Goal: Find specific page/section: Find specific page/section

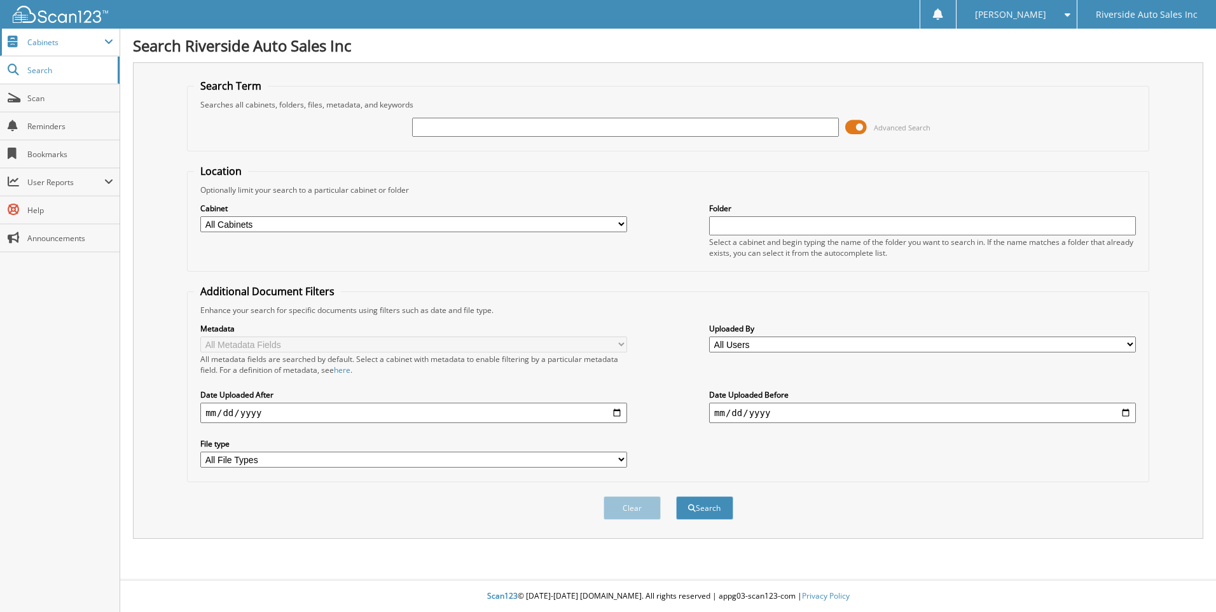
click at [81, 34] on span "Cabinets" at bounding box center [60, 42] width 120 height 27
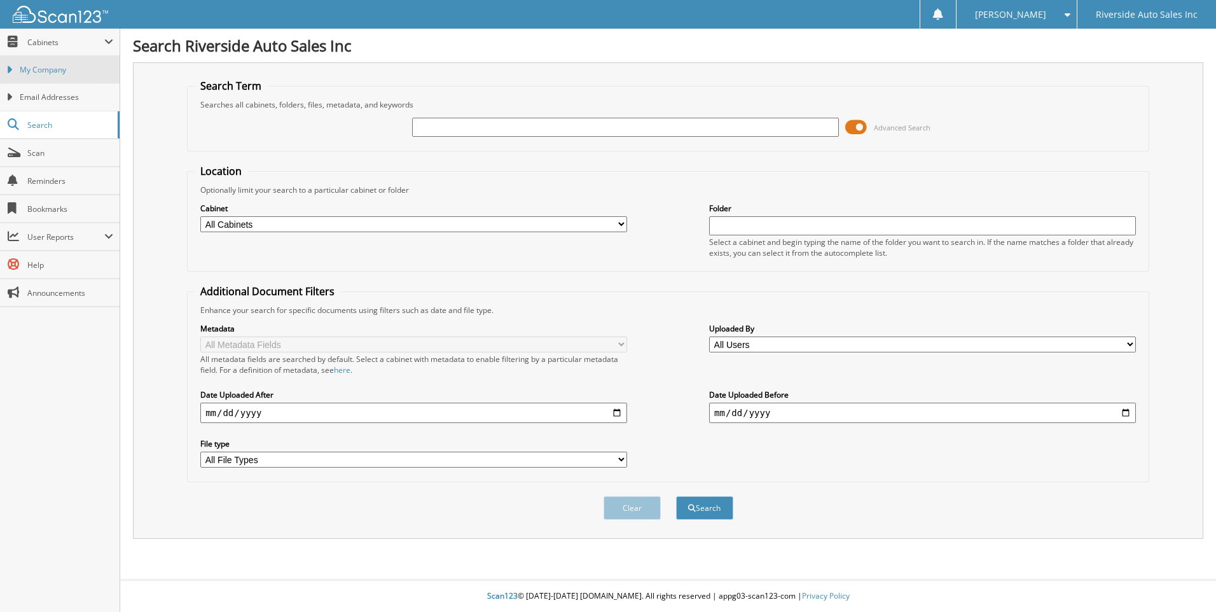
click at [46, 74] on span "My Company" at bounding box center [66, 69] width 93 height 11
click at [46, 63] on link "Search" at bounding box center [60, 70] width 120 height 27
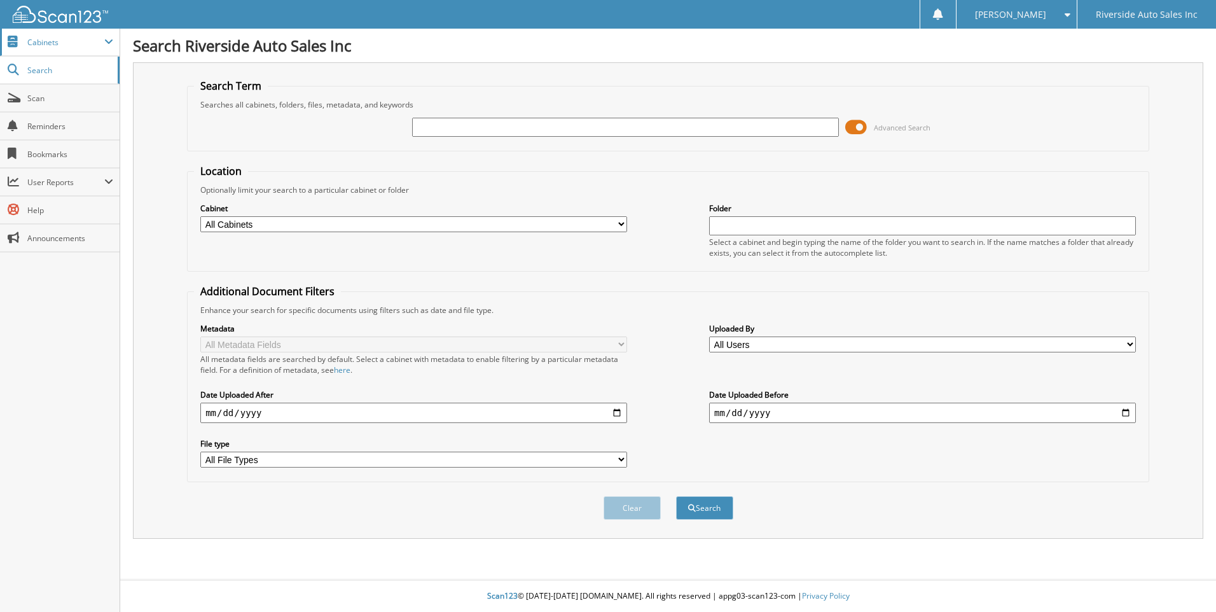
click at [70, 34] on span "Cabinets" at bounding box center [60, 42] width 120 height 27
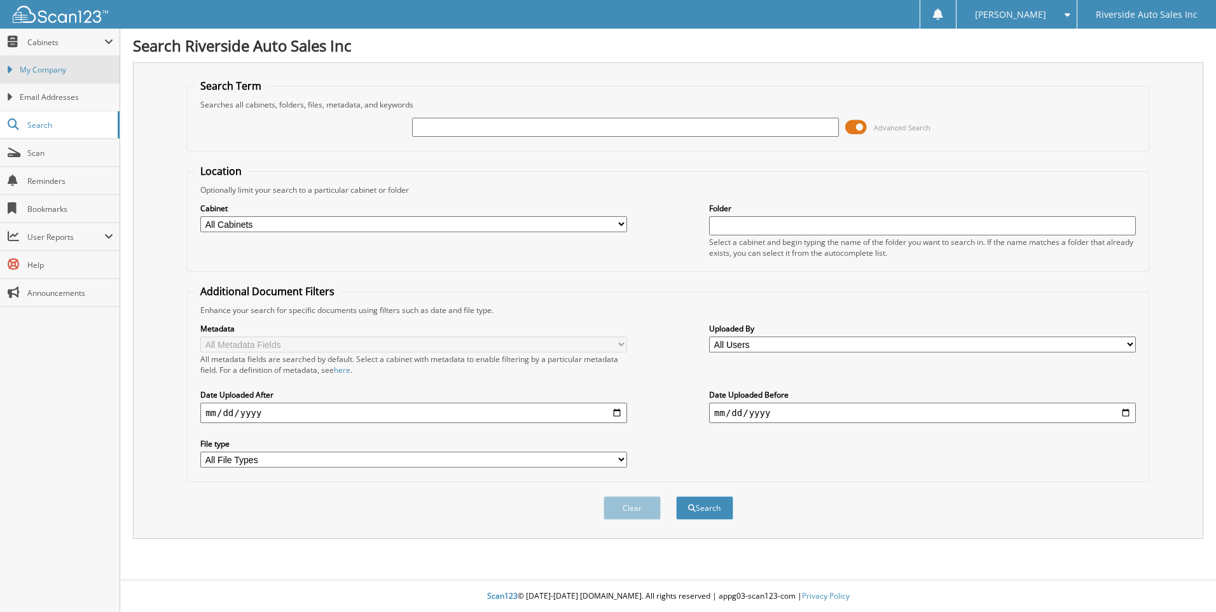
click at [67, 57] on link "My Company" at bounding box center [60, 69] width 120 height 27
